Goal: Navigation & Orientation: Find specific page/section

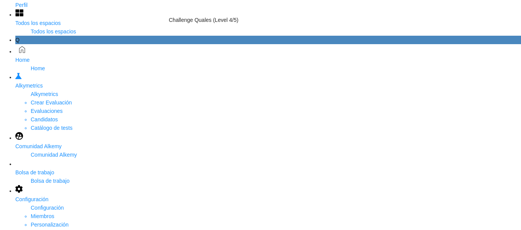
scroll to position [14, 0]
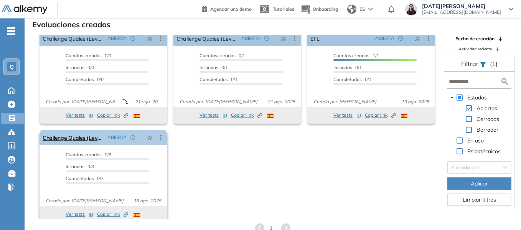
scroll to position [14, 0]
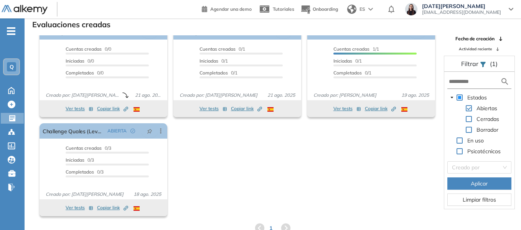
click at [231, 160] on div "El proctoring será activado ¡Importante!: Los usuarios que ya realizaron la eva…" at bounding box center [237, 127] width 402 height 184
click at [103, 210] on span "Copiar link Created by potrace 1.16, written by Peter Selinger 2001-2019" at bounding box center [112, 207] width 31 height 7
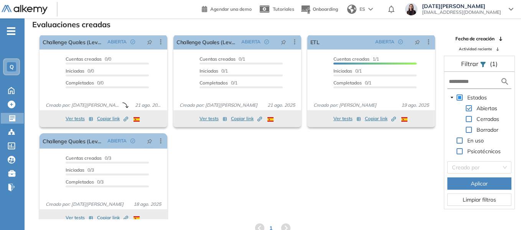
scroll to position [0, 0]
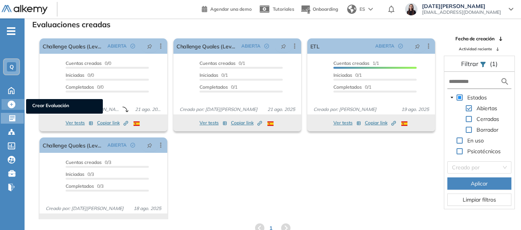
click at [11, 103] on icon at bounding box center [12, 105] width 8 height 8
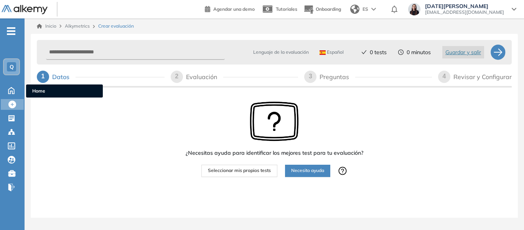
drag, startPoint x: 12, startPoint y: 90, endPoint x: 298, endPoint y: 28, distance: 293.3
click at [12, 90] on icon at bounding box center [11, 89] width 13 height 9
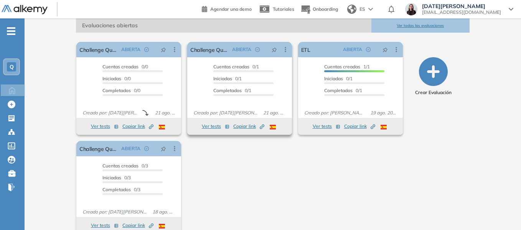
scroll to position [128, 0]
